Goal: Task Accomplishment & Management: Use online tool/utility

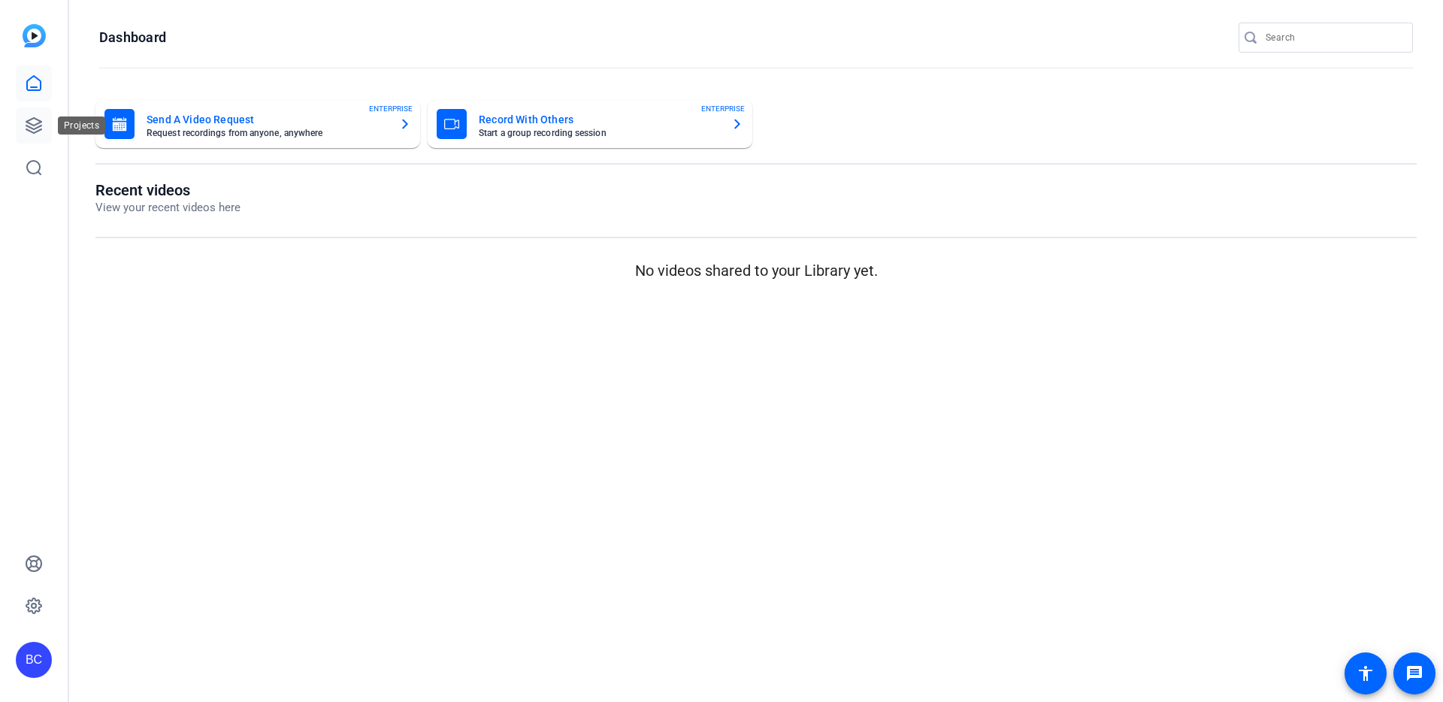
click at [34, 116] on icon at bounding box center [34, 125] width 18 height 18
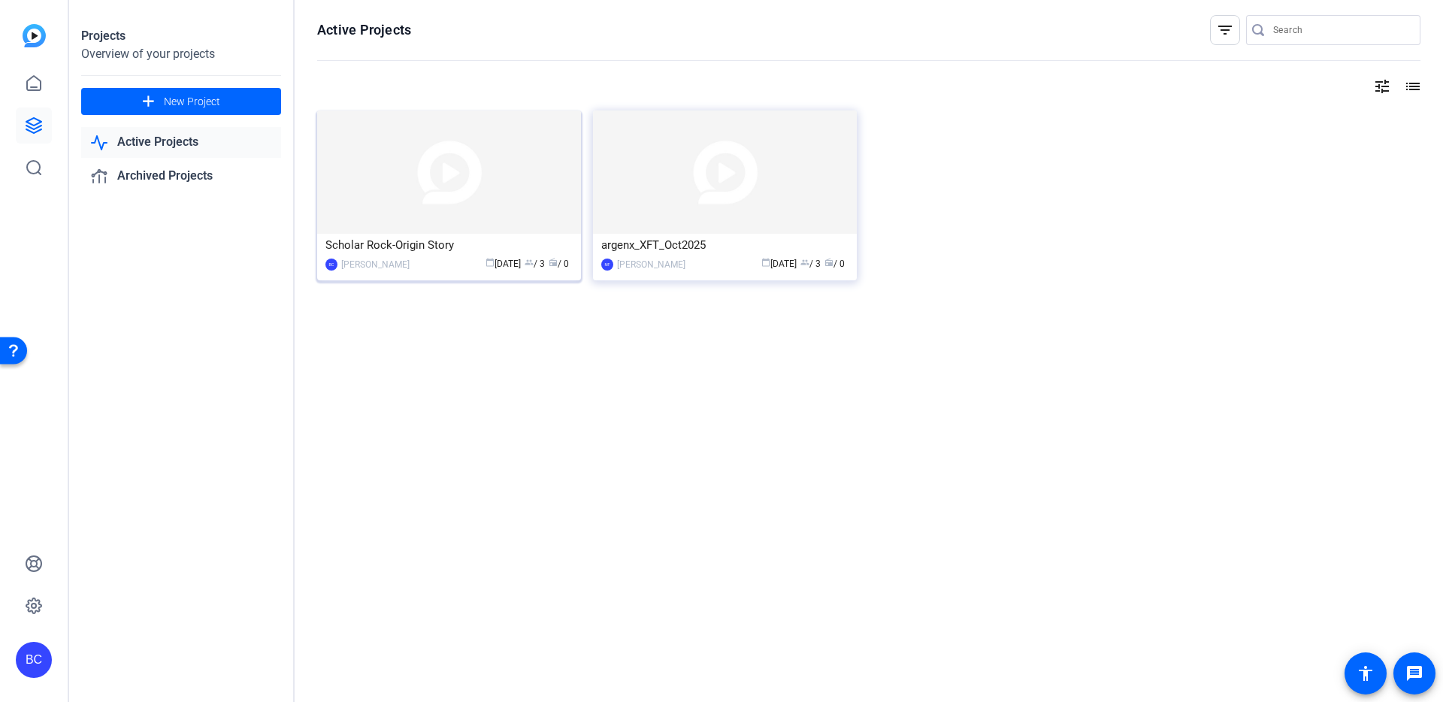
click at [369, 153] on img at bounding box center [449, 171] width 264 height 123
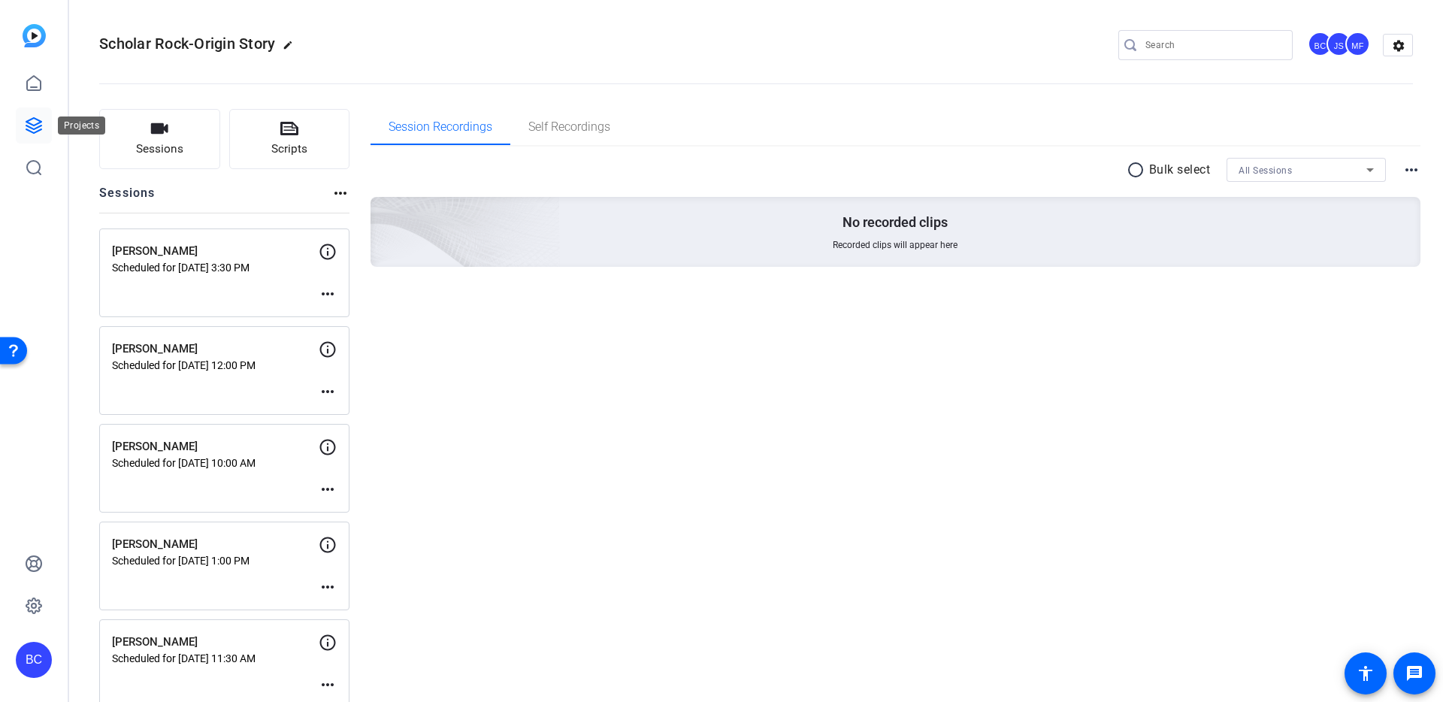
drag, startPoint x: 32, startPoint y: 121, endPoint x: 47, endPoint y: 122, distance: 15.1
click at [32, 121] on icon at bounding box center [34, 125] width 18 height 18
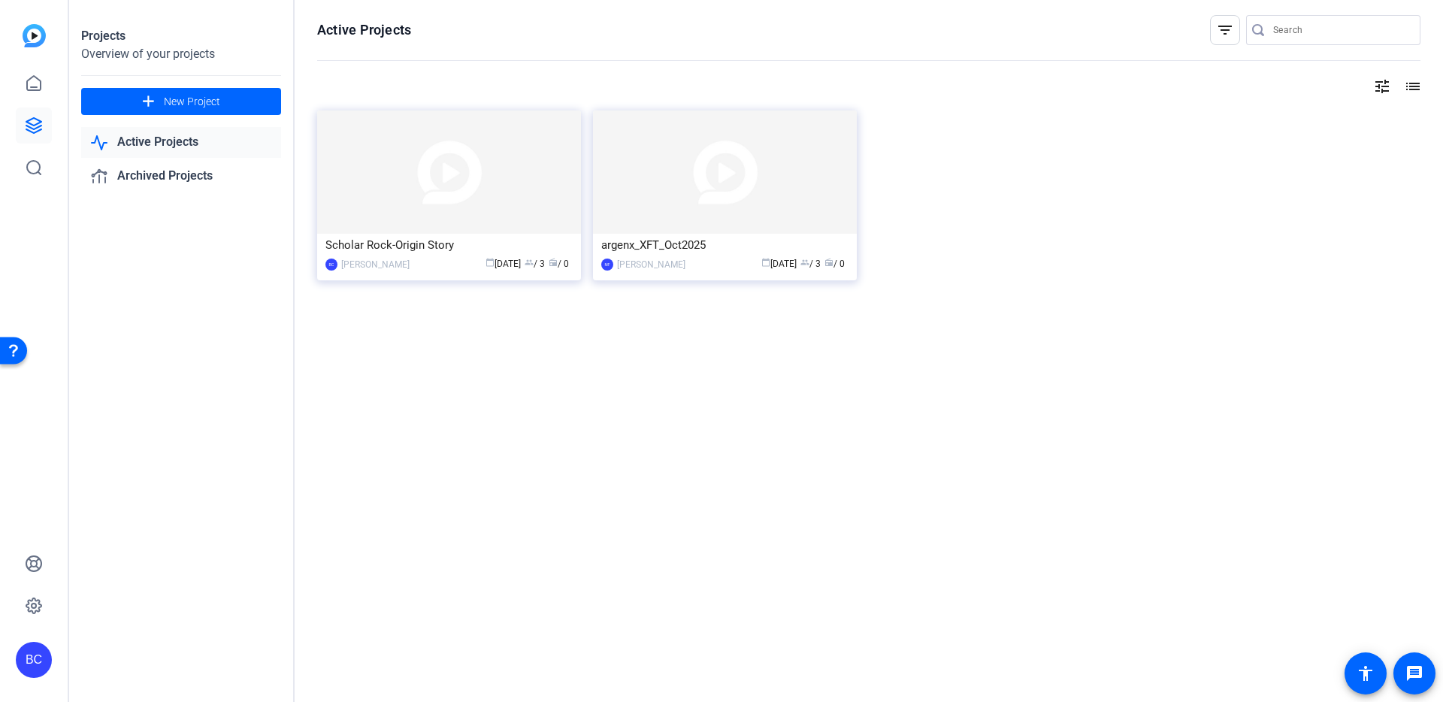
click at [647, 174] on img at bounding box center [725, 171] width 264 height 123
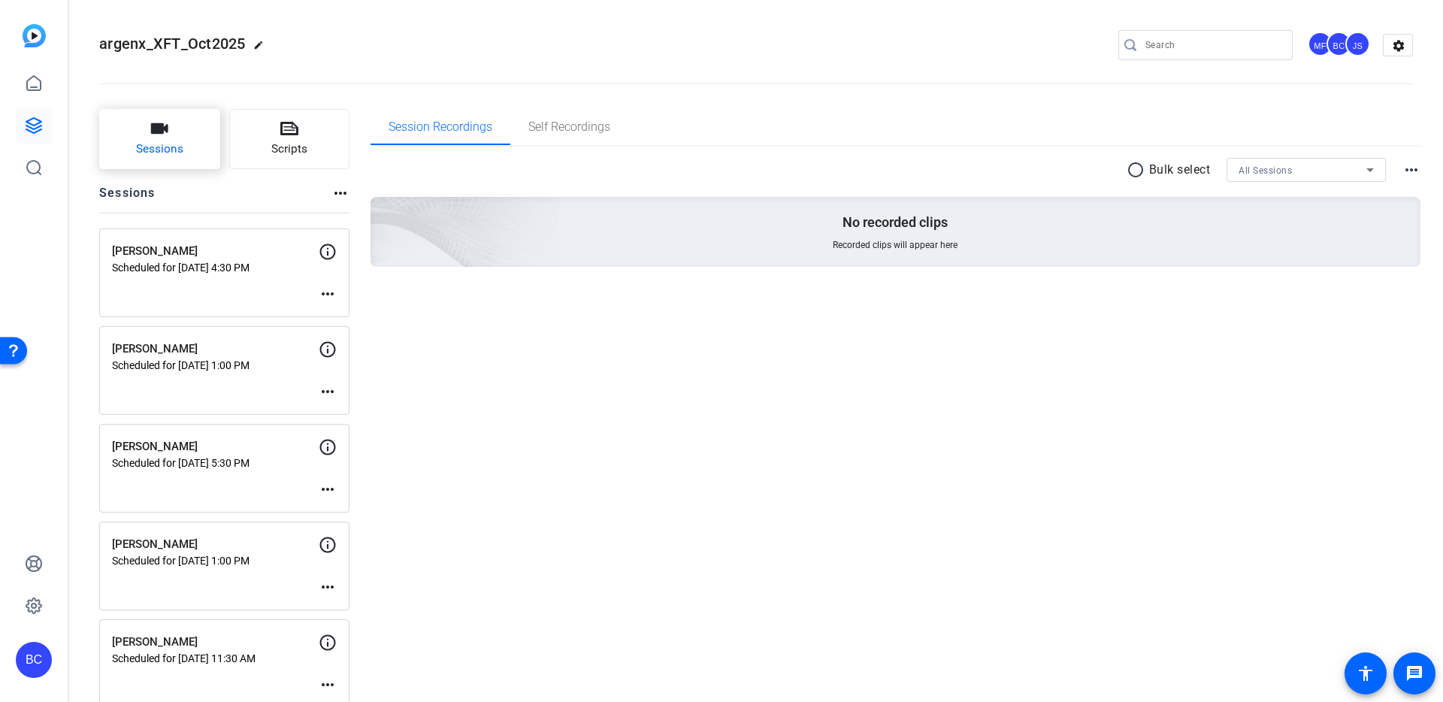
click at [181, 139] on button "Sessions" at bounding box center [159, 139] width 121 height 60
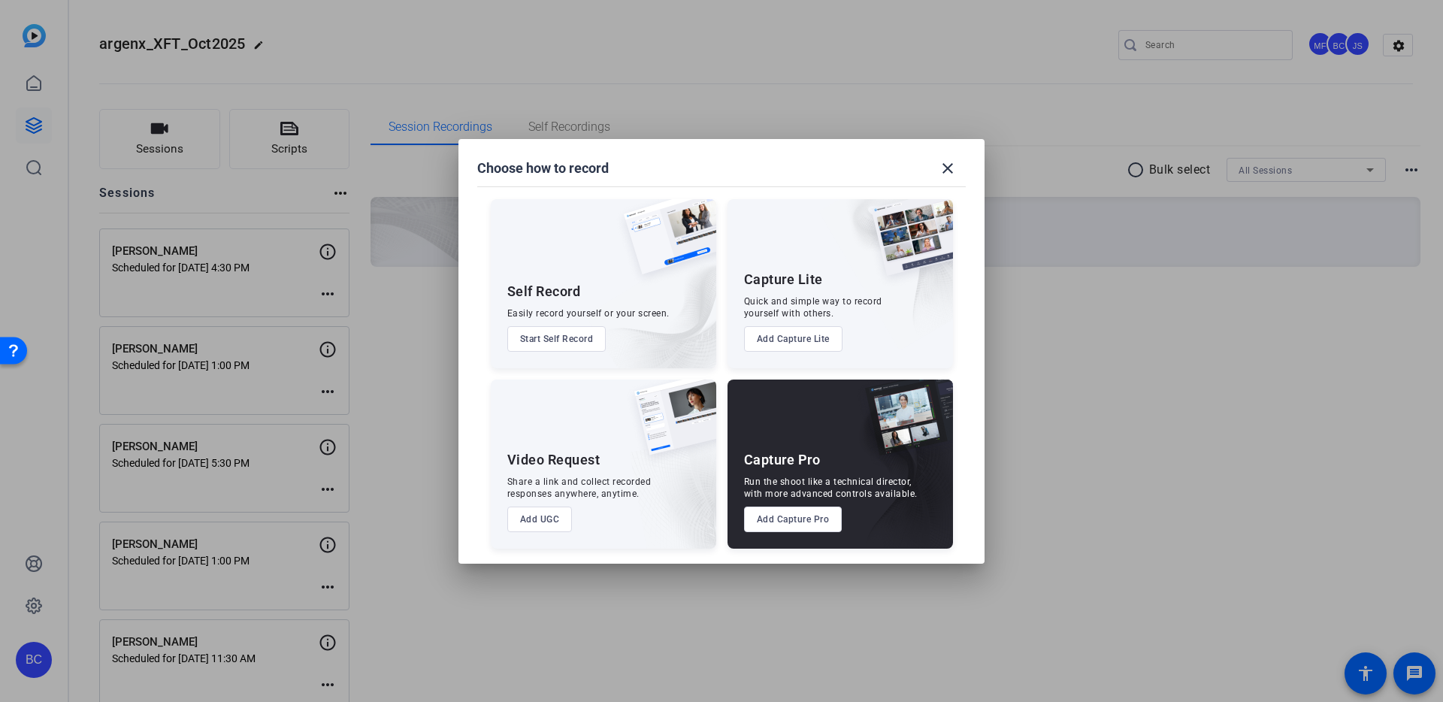
click at [792, 528] on button "Add Capture Pro" at bounding box center [793, 520] width 98 height 26
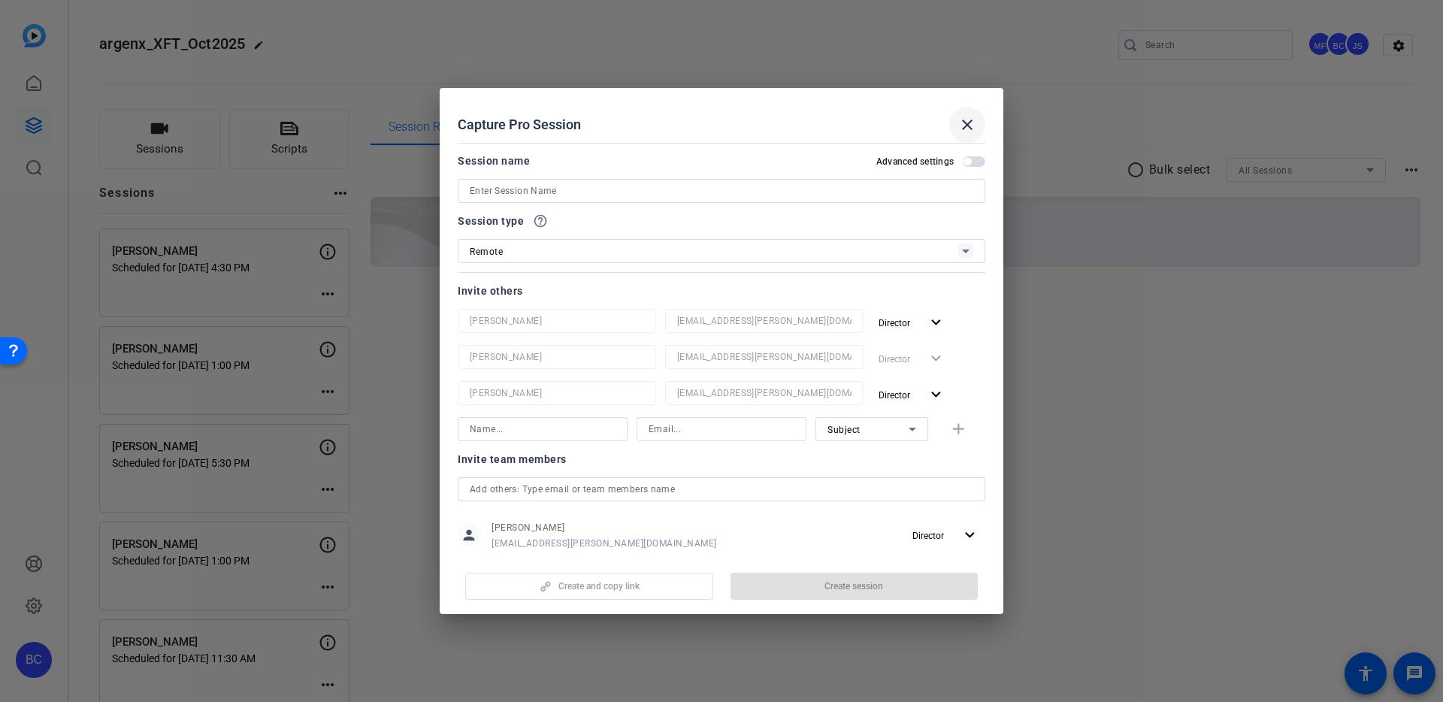
click at [971, 119] on mat-icon "close" at bounding box center [967, 125] width 18 height 18
